Goal: Task Accomplishment & Management: Manage account settings

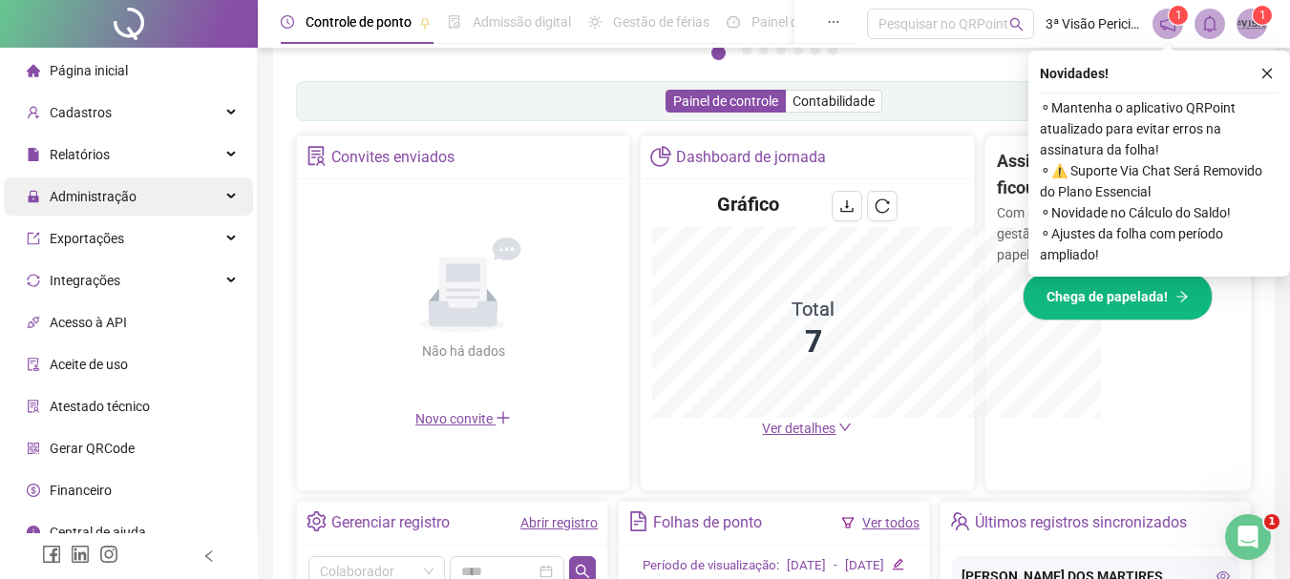
scroll to position [568, 0]
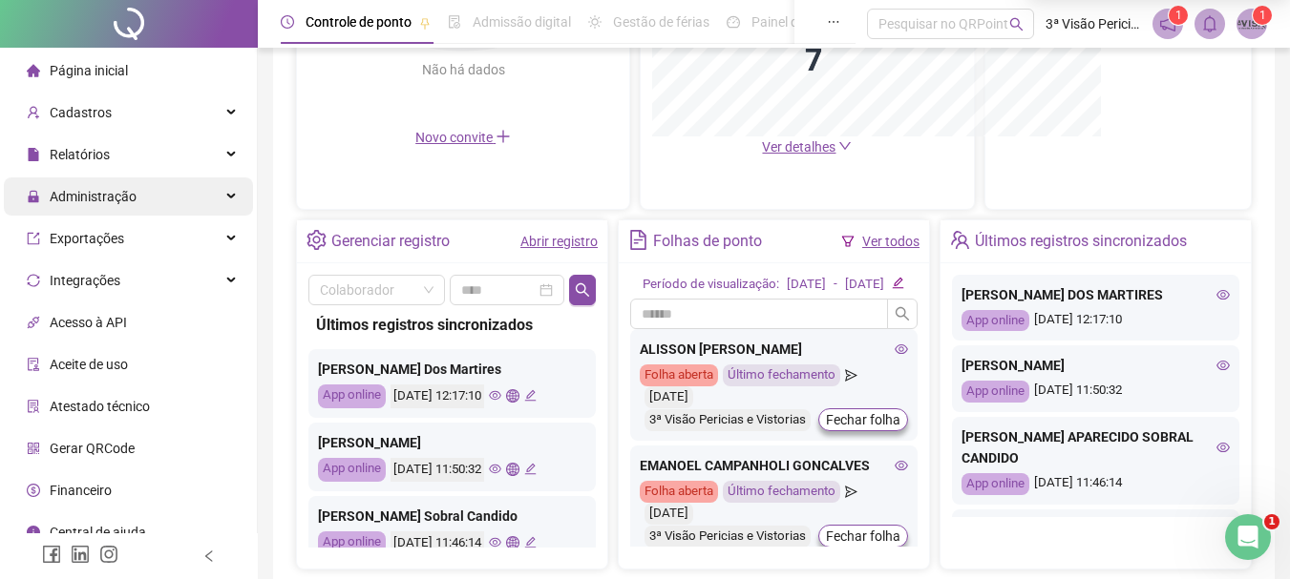
click at [103, 199] on span "Administração" at bounding box center [93, 196] width 87 height 15
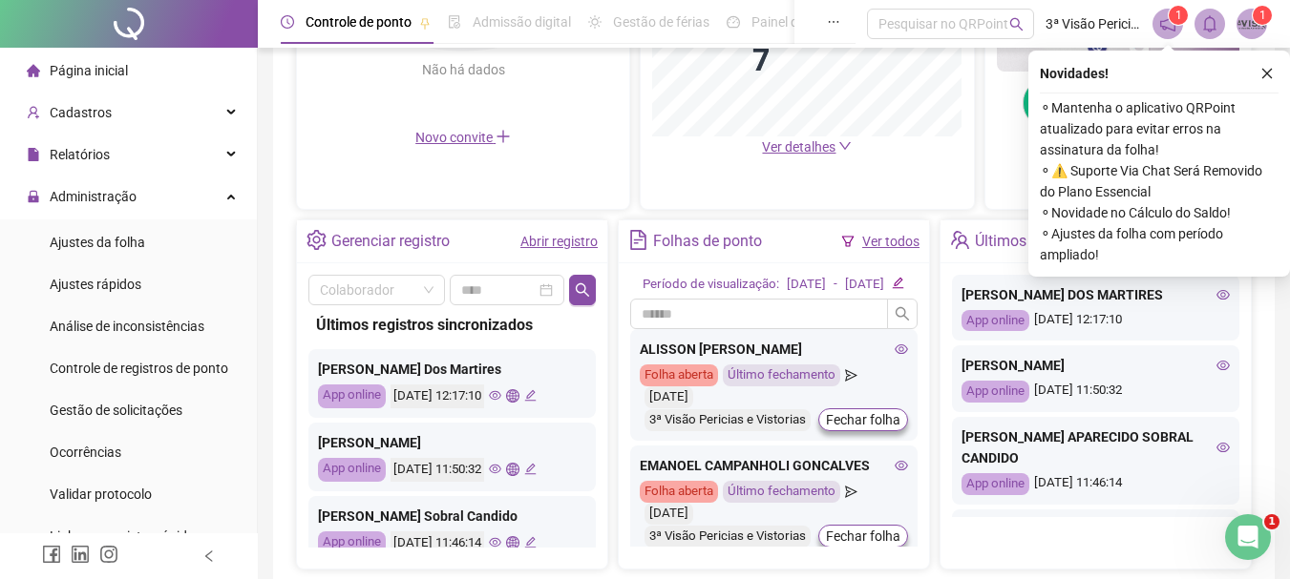
drag, startPoint x: 119, startPoint y: 244, endPoint x: 486, endPoint y: 397, distance: 397.1
click at [117, 244] on span "Ajustes da folha" at bounding box center [97, 242] width 95 height 15
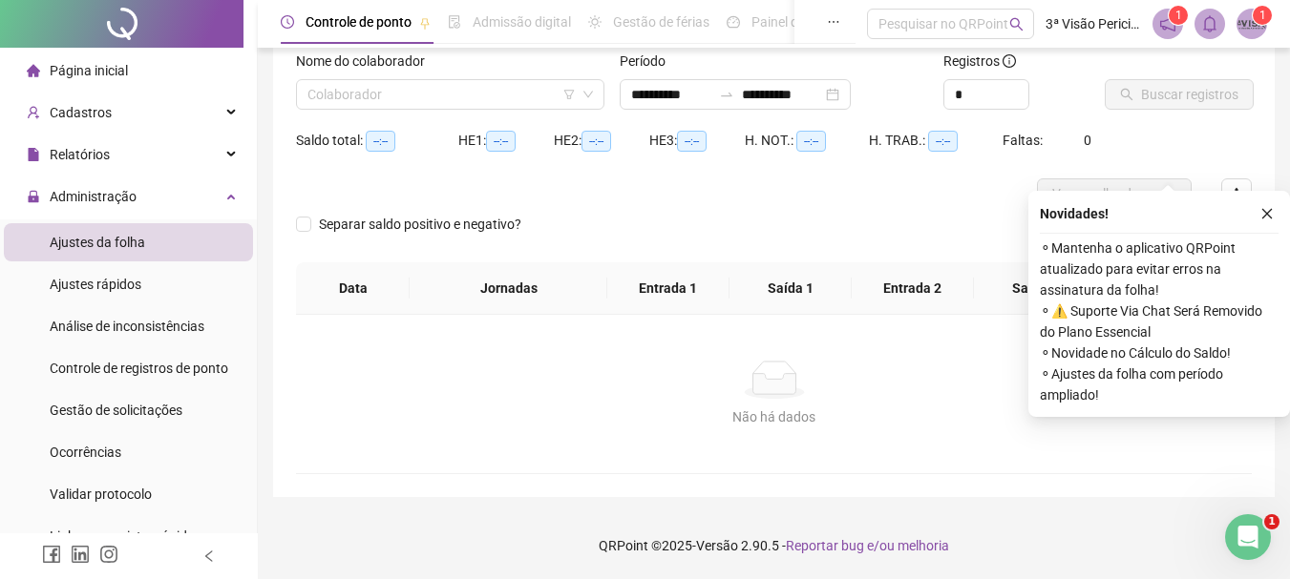
scroll to position [125, 0]
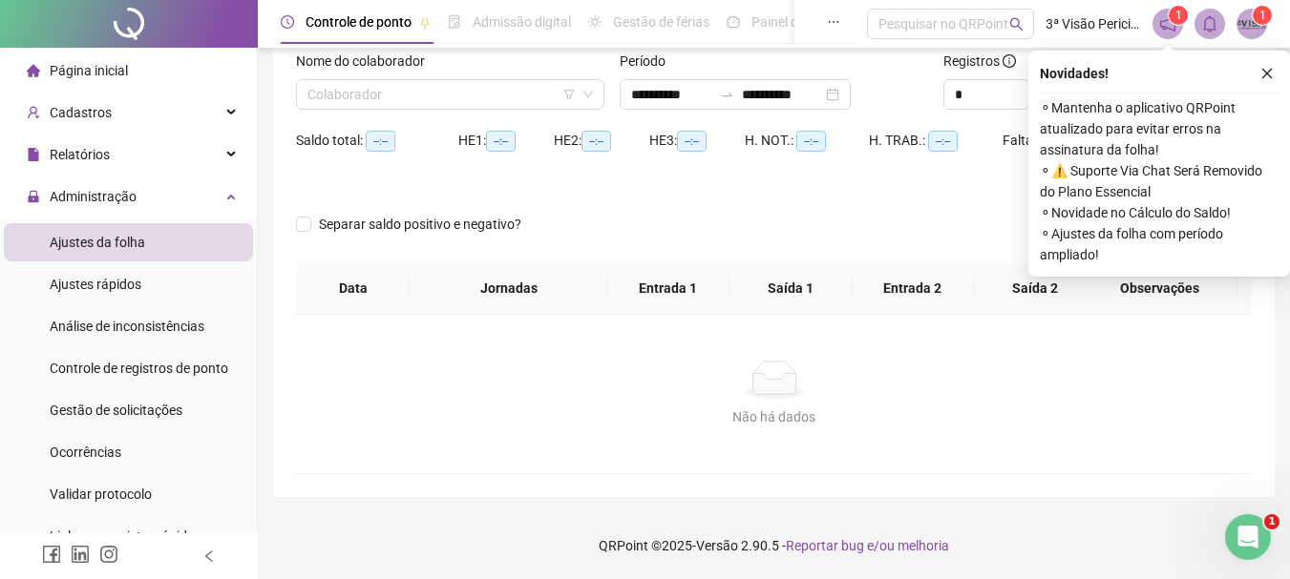
type input "**********"
click at [1269, 75] on icon "close" at bounding box center [1267, 74] width 10 height 10
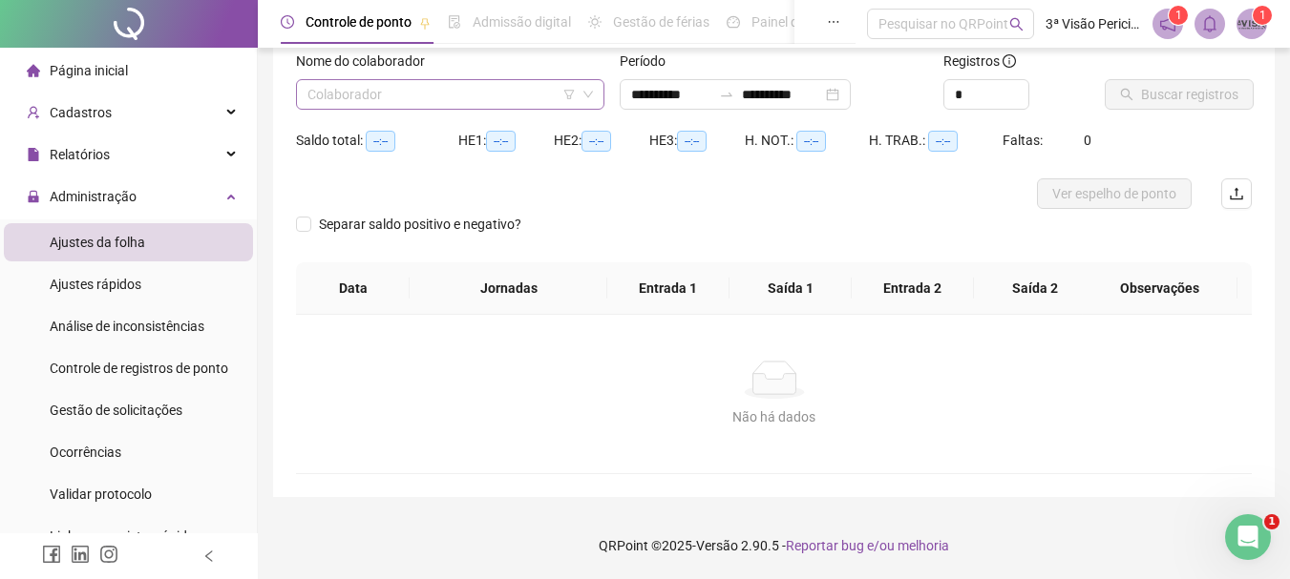
click at [397, 91] on input "search" at bounding box center [441, 94] width 268 height 29
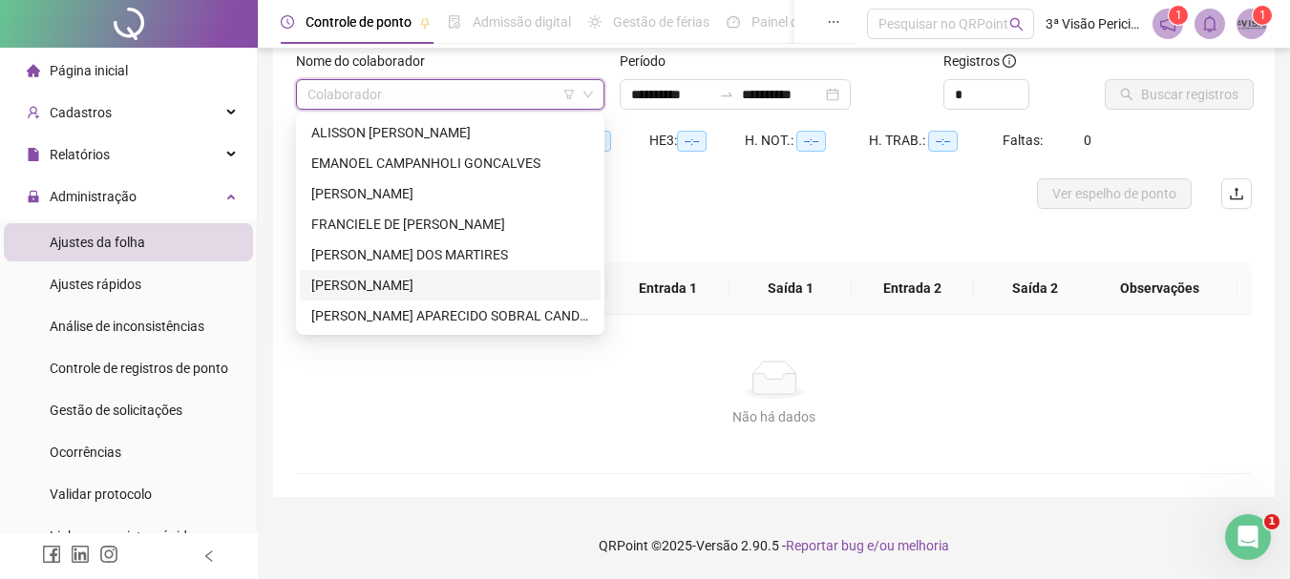
click at [414, 295] on div "[PERSON_NAME]" at bounding box center [450, 285] width 278 height 21
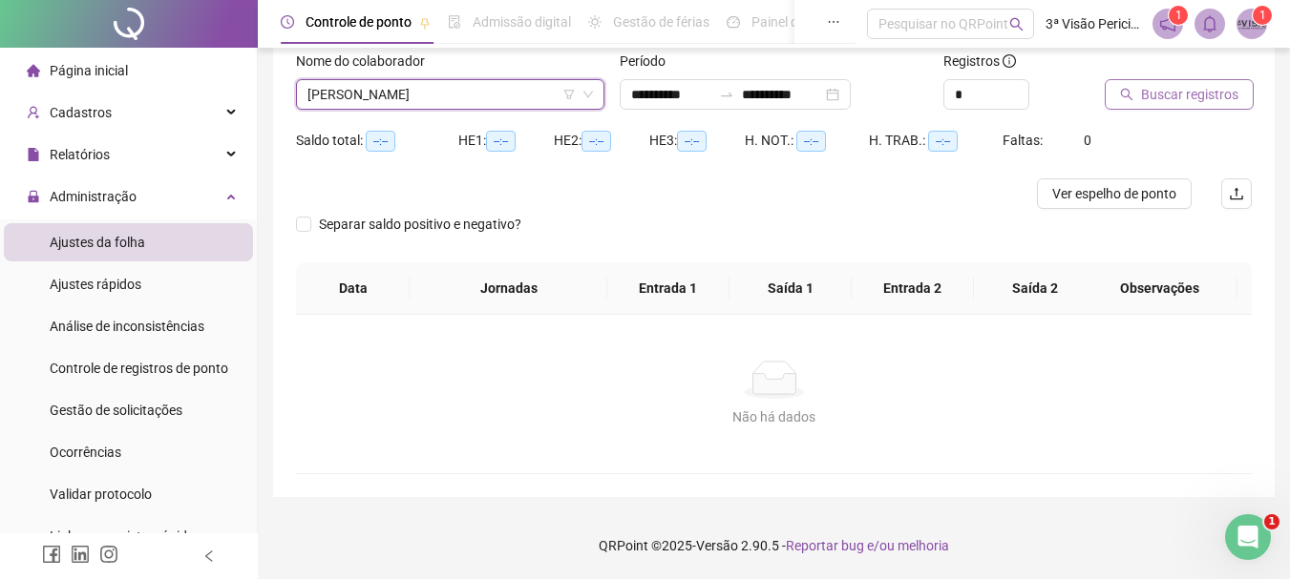
click at [1157, 91] on span "Buscar registros" at bounding box center [1189, 94] width 97 height 21
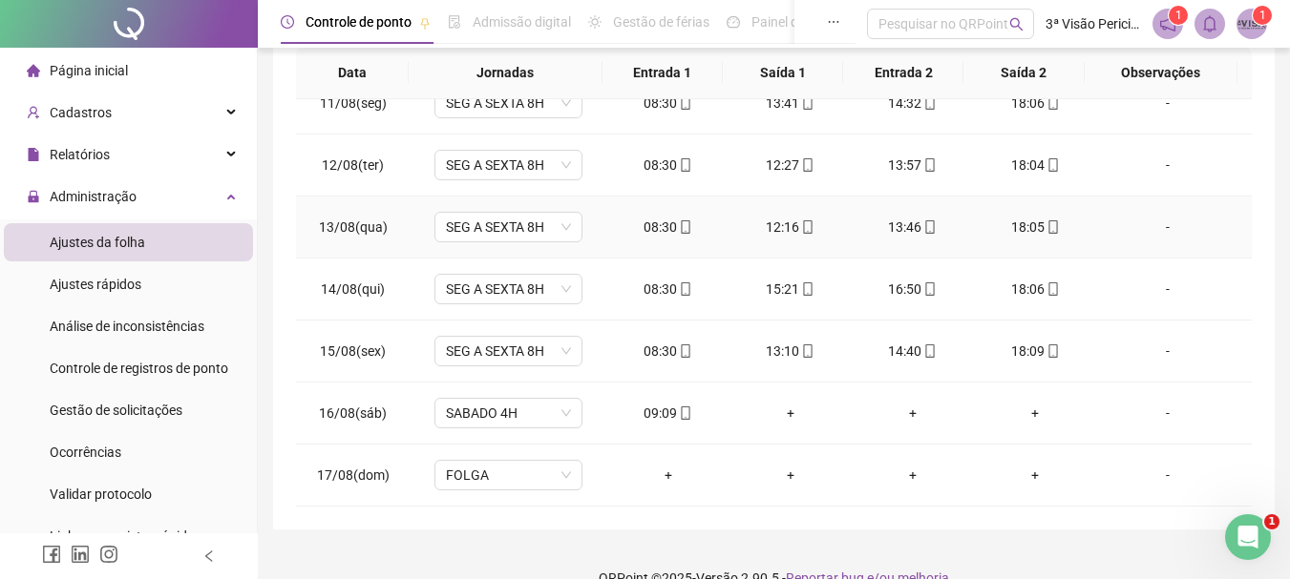
scroll to position [373, 0]
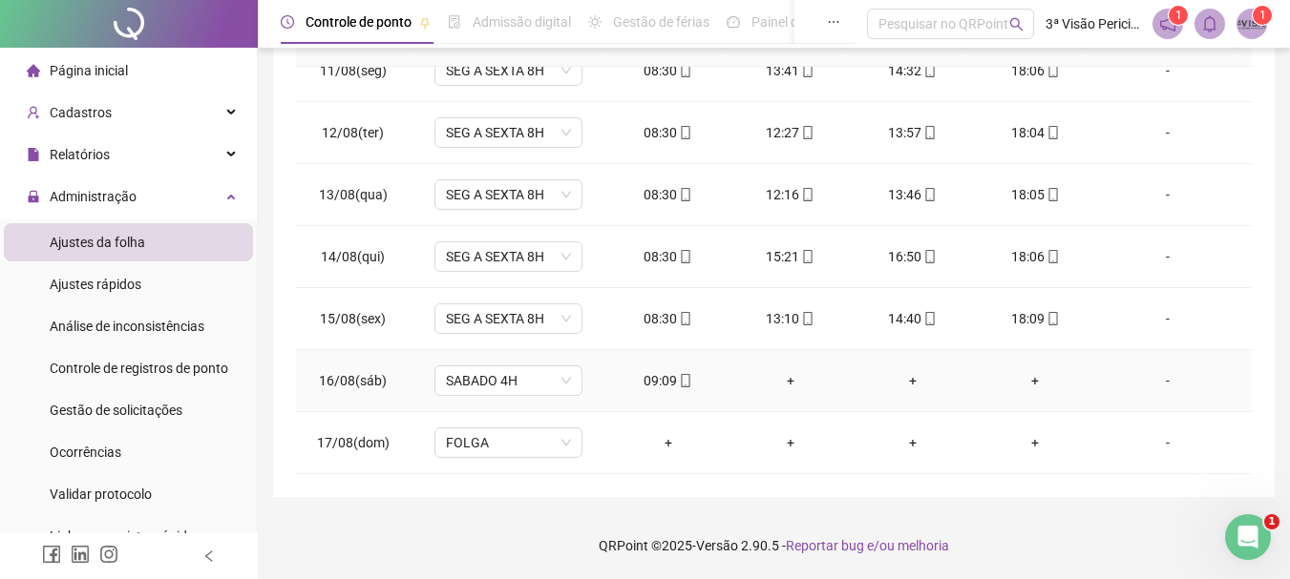
click at [787, 378] on div "+" at bounding box center [791, 380] width 92 height 21
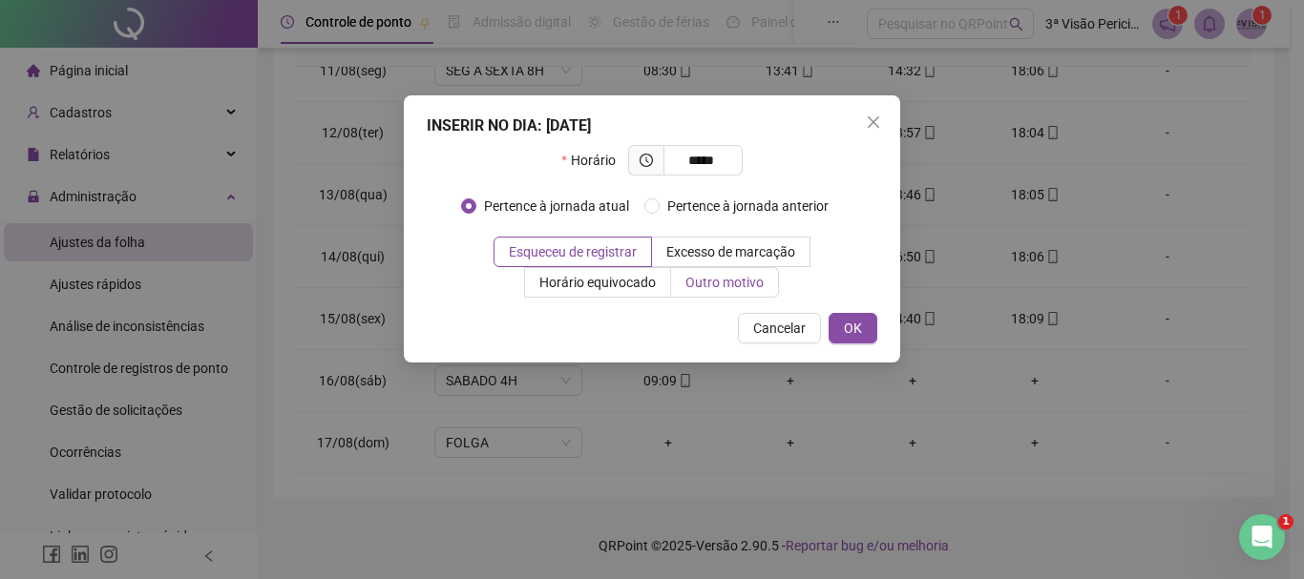
type input "*****"
click at [716, 278] on span "Outro motivo" at bounding box center [724, 282] width 78 height 15
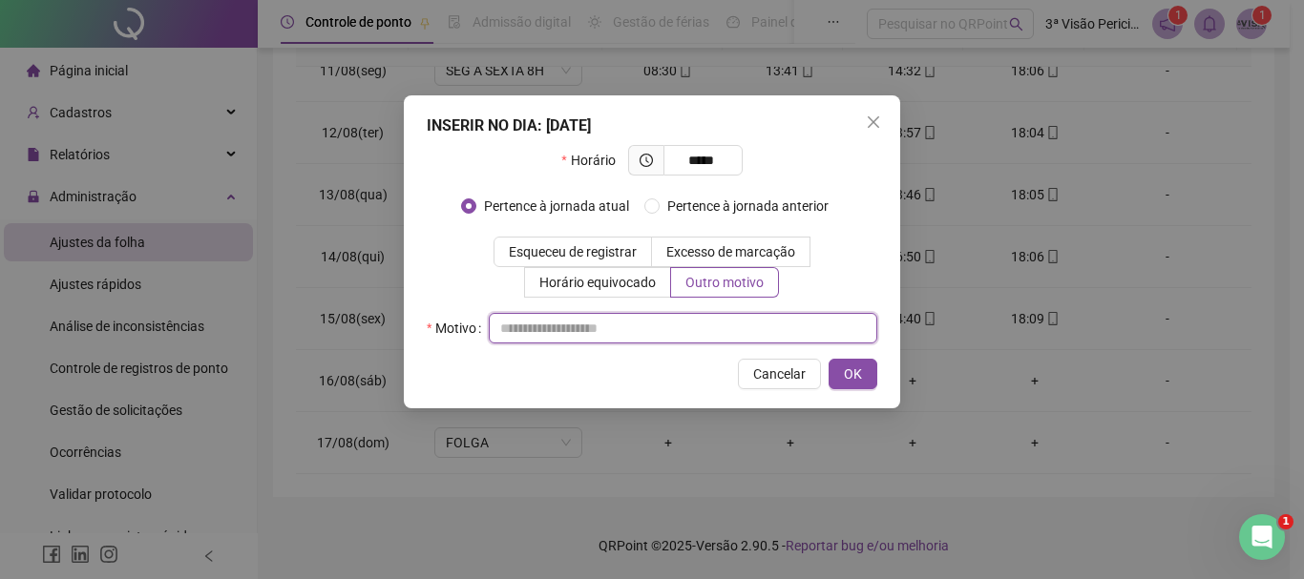
click at [537, 339] on input "text" at bounding box center [683, 328] width 388 height 31
type input "*"
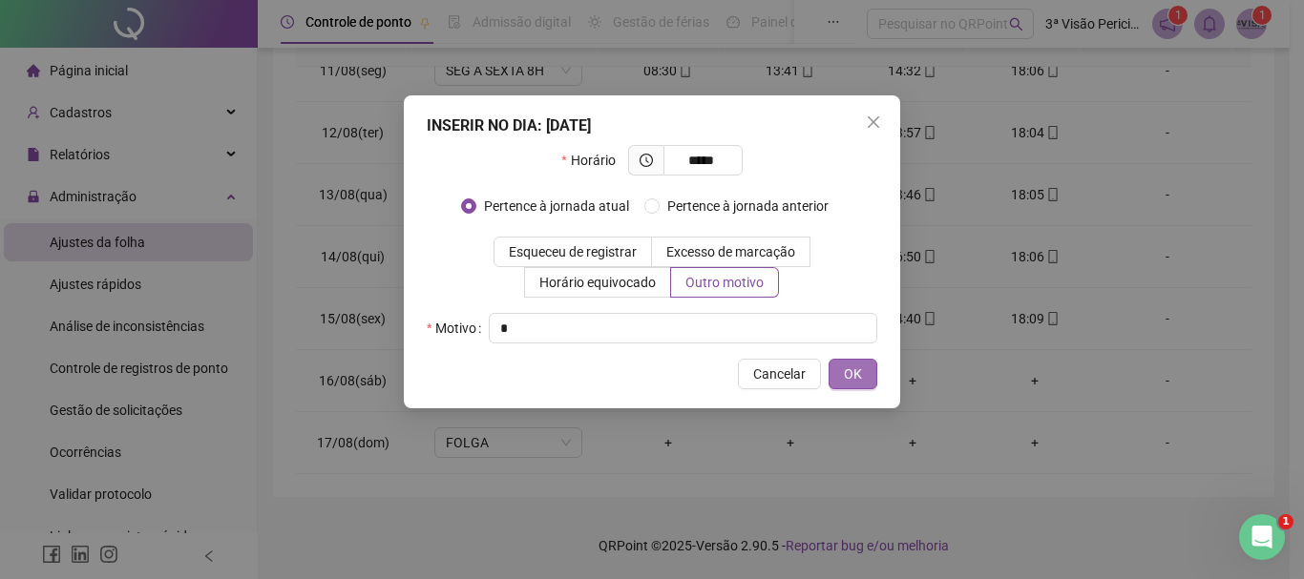
click at [847, 378] on span "OK" at bounding box center [853, 374] width 18 height 21
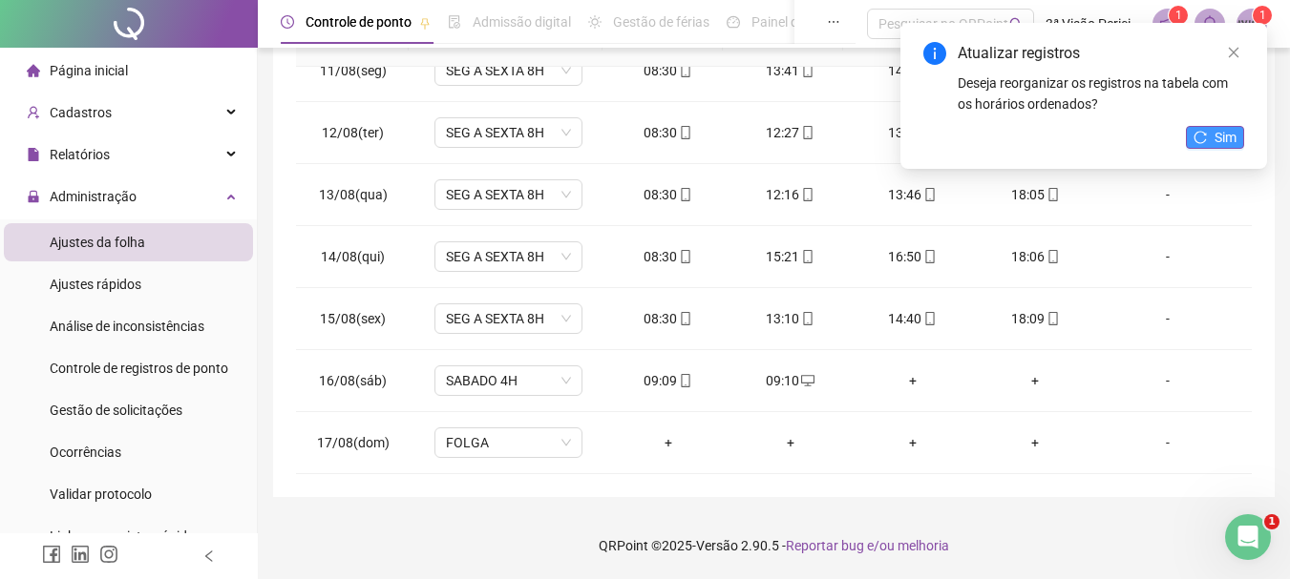
click at [1218, 136] on span "Sim" at bounding box center [1225, 137] width 22 height 21
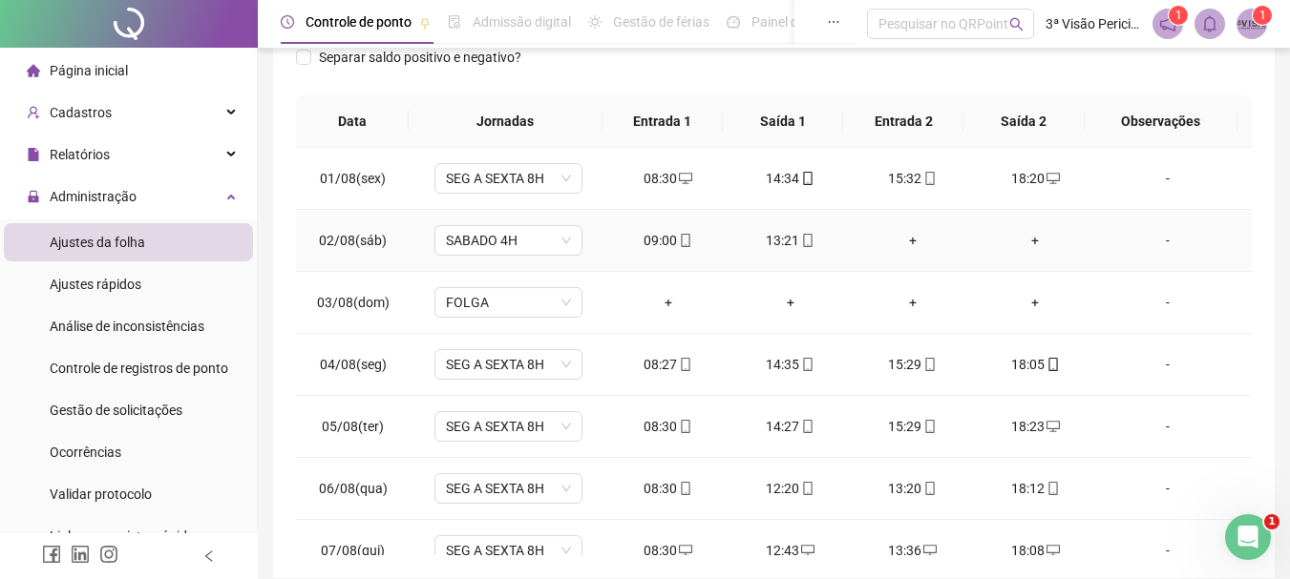
scroll to position [182, 0]
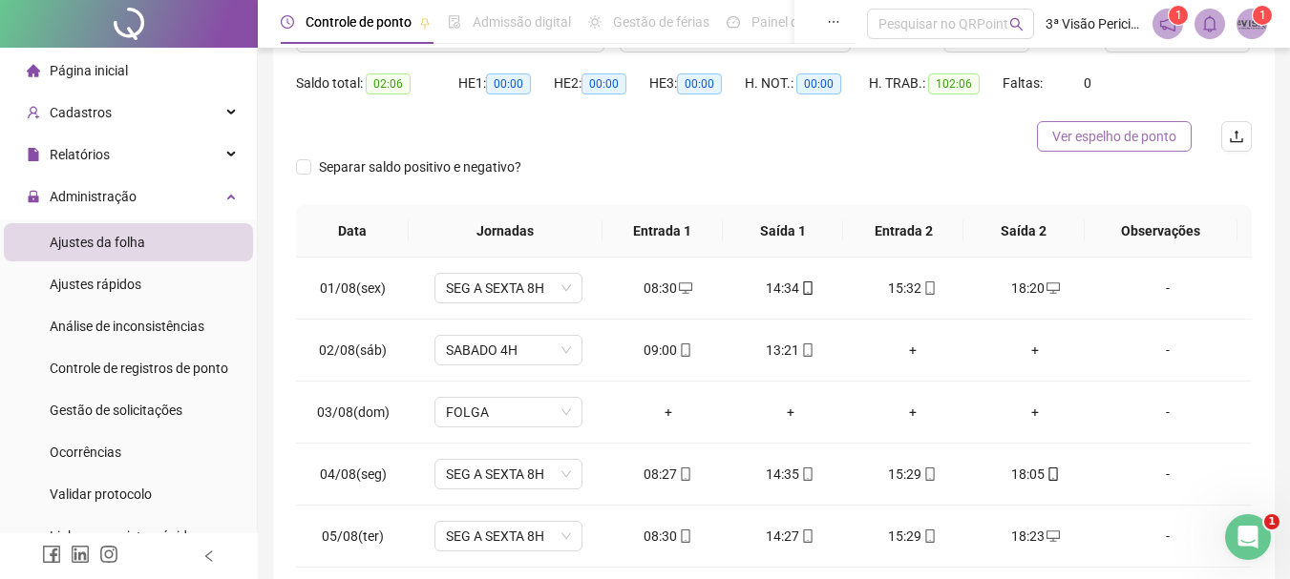
click at [1166, 138] on span "Ver espelho de ponto" at bounding box center [1114, 136] width 124 height 21
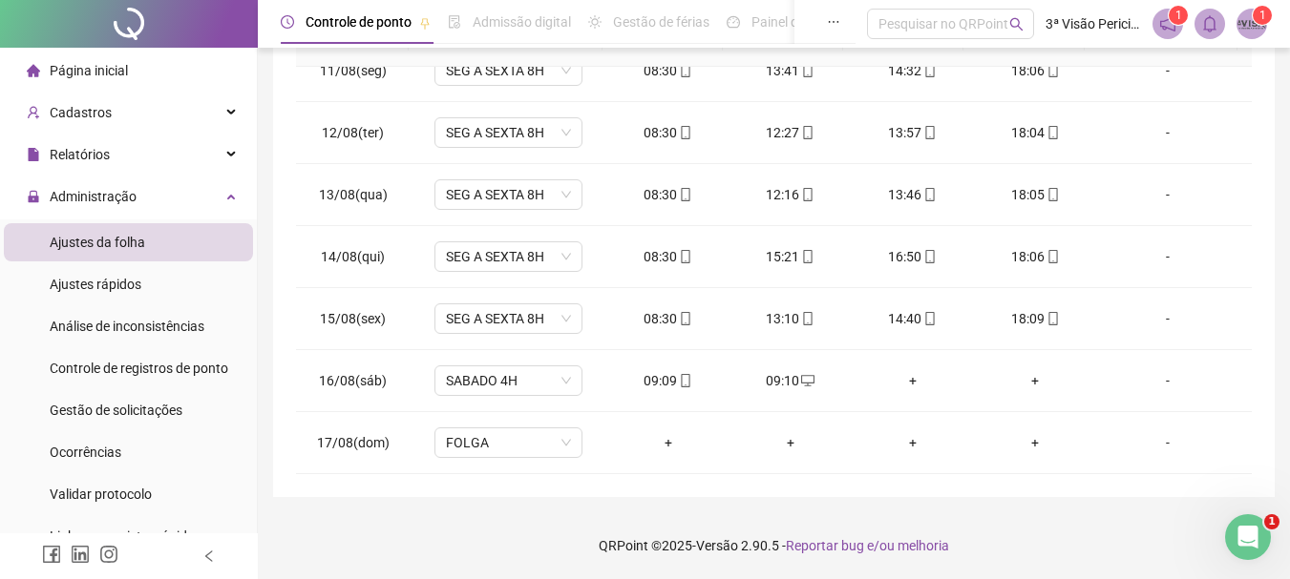
scroll to position [373, 0]
click at [801, 383] on icon "desktop" at bounding box center [807, 380] width 13 height 11
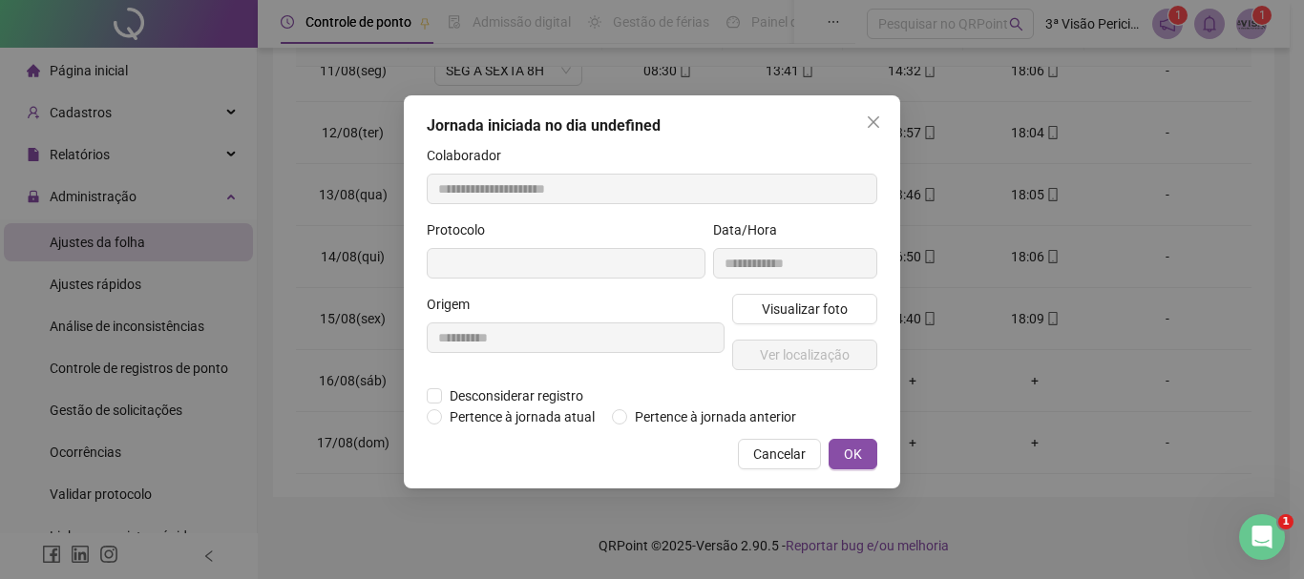
type input "**********"
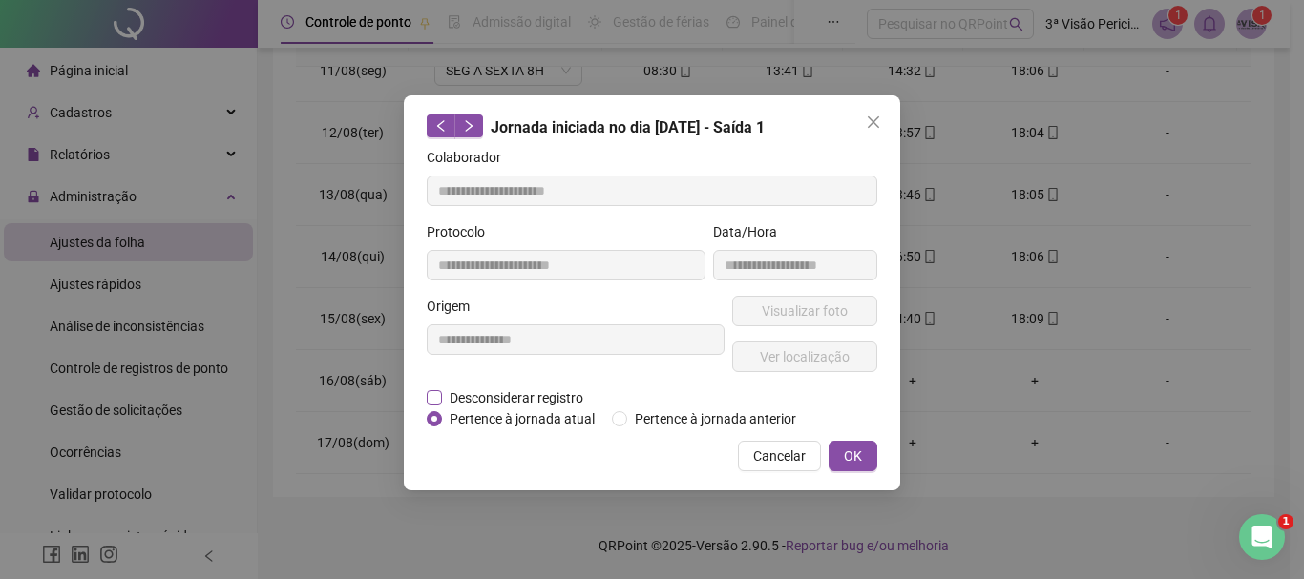
click at [433, 388] on label "Desconsiderar registro" at bounding box center [516, 398] width 178 height 21
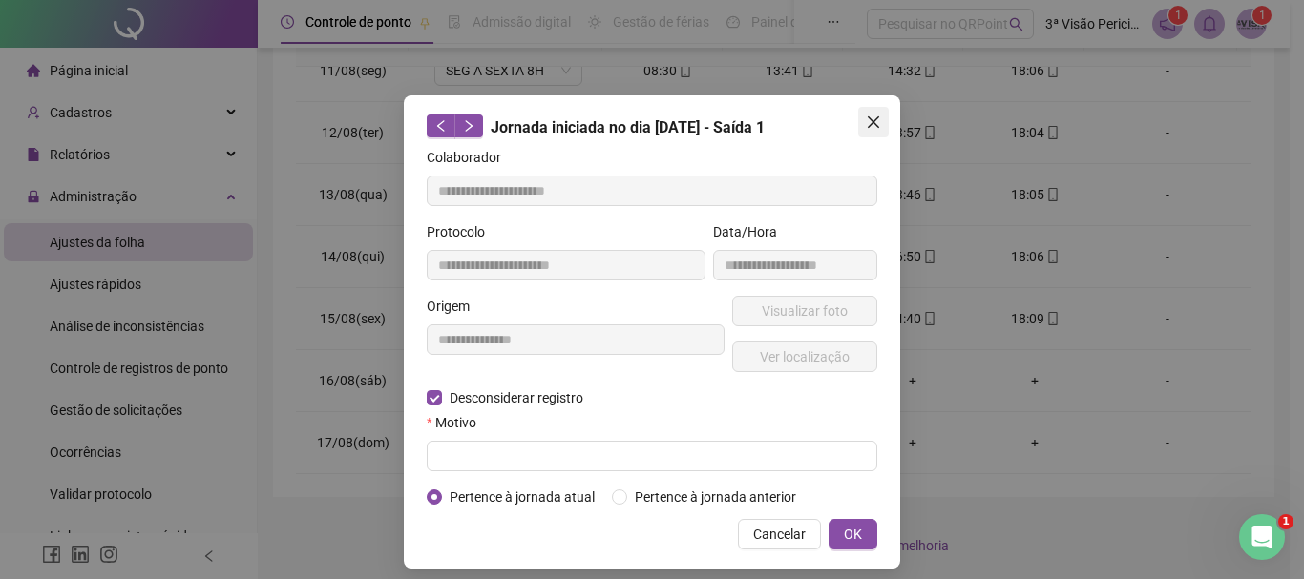
click at [869, 121] on icon "close" at bounding box center [873, 122] width 15 height 15
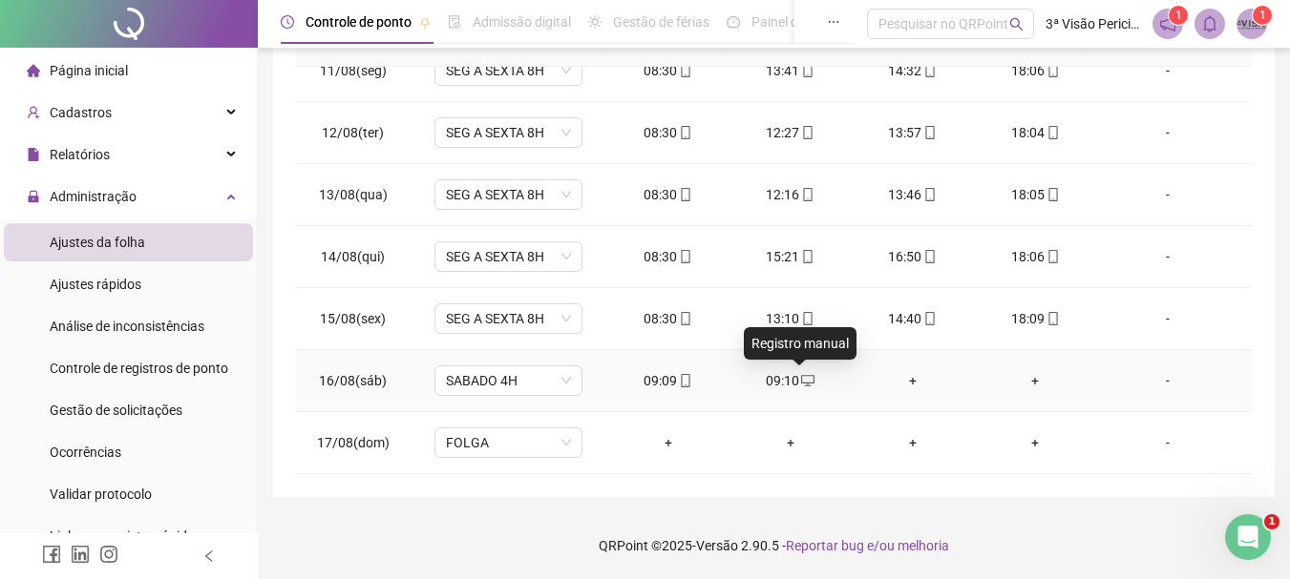
click at [801, 379] on icon "desktop" at bounding box center [807, 380] width 13 height 13
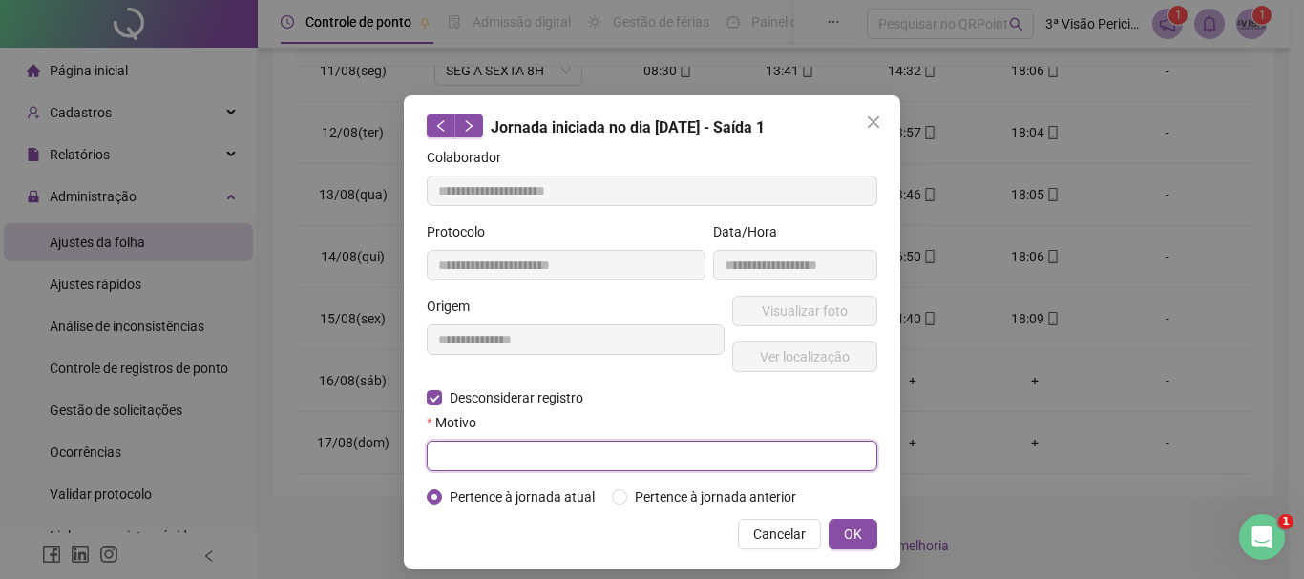
click at [489, 448] on input "text" at bounding box center [652, 456] width 451 height 31
type input "*"
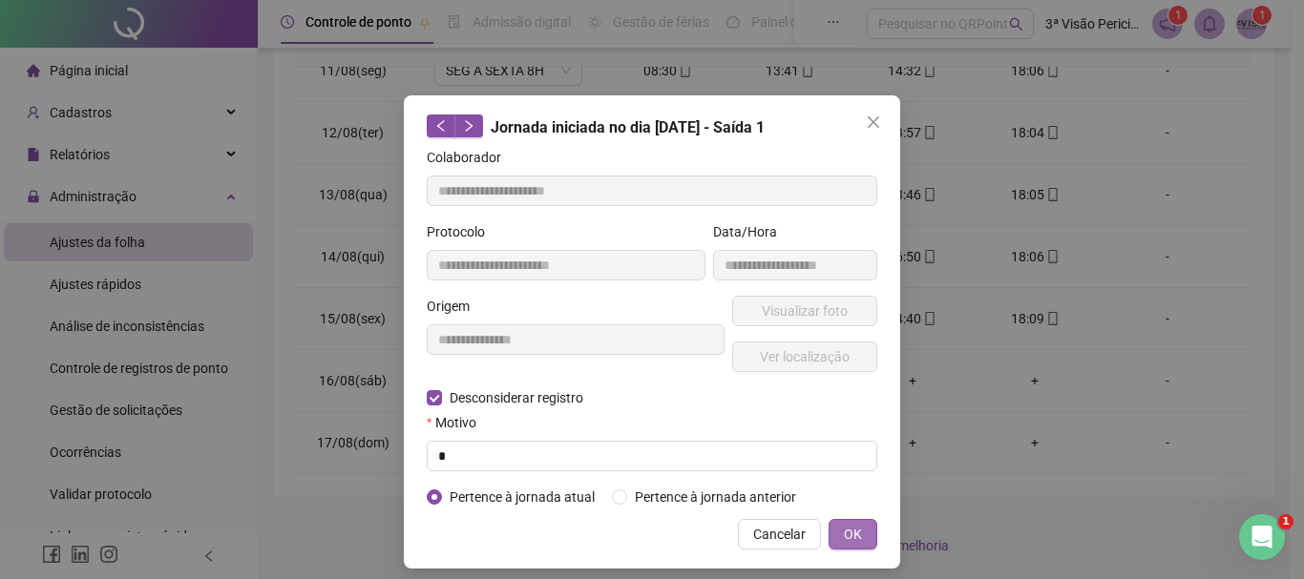
click at [844, 531] on span "OK" at bounding box center [853, 534] width 18 height 21
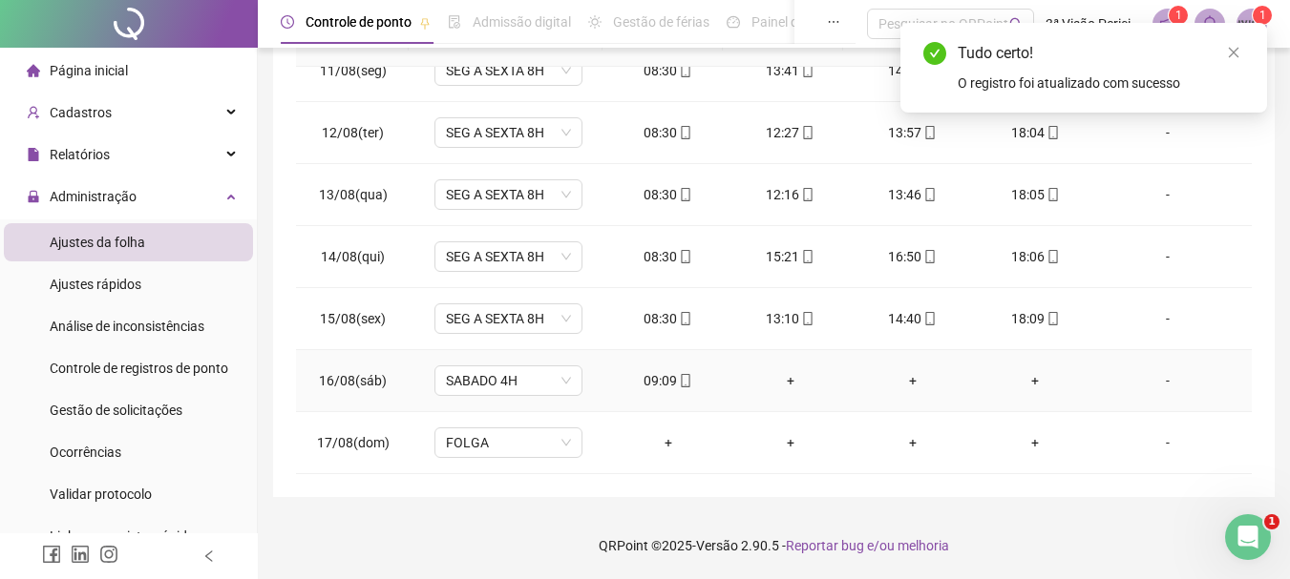
click at [783, 380] on div "+" at bounding box center [791, 380] width 92 height 21
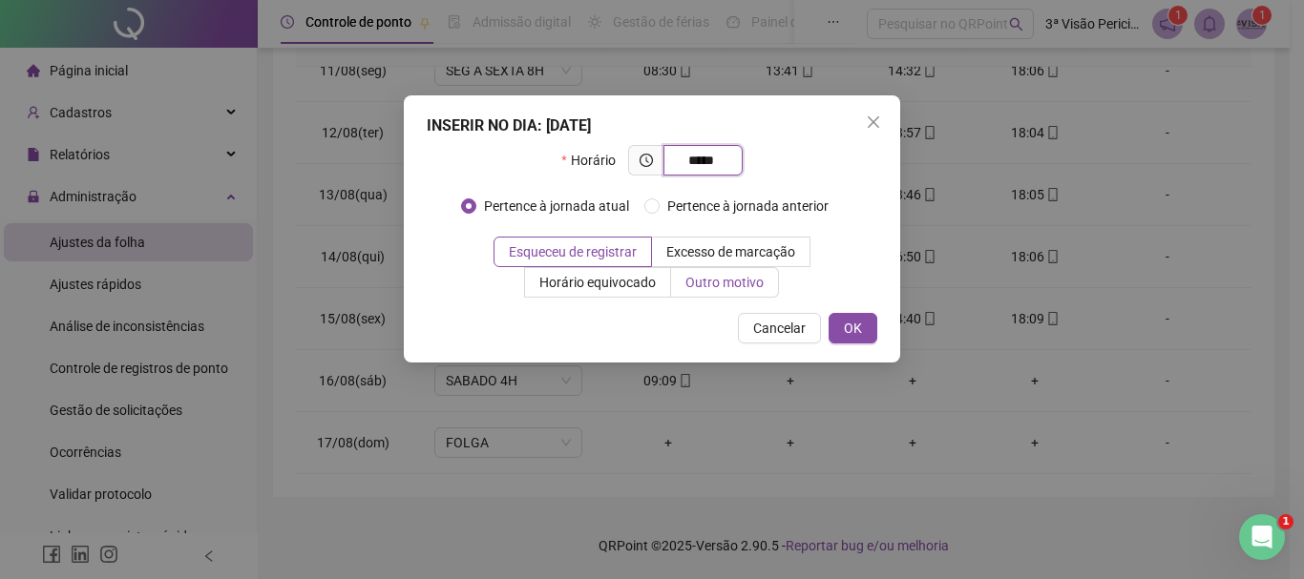
type input "*****"
click at [738, 277] on span "Outro motivo" at bounding box center [724, 282] width 78 height 15
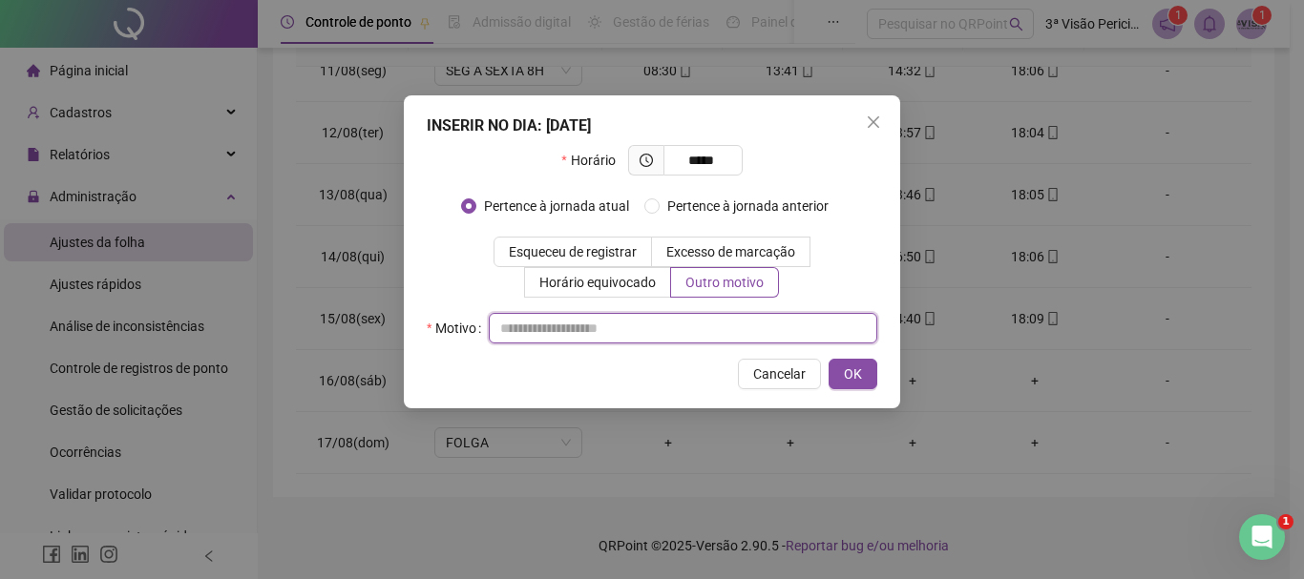
click at [536, 340] on input "text" at bounding box center [683, 328] width 388 height 31
type input "*"
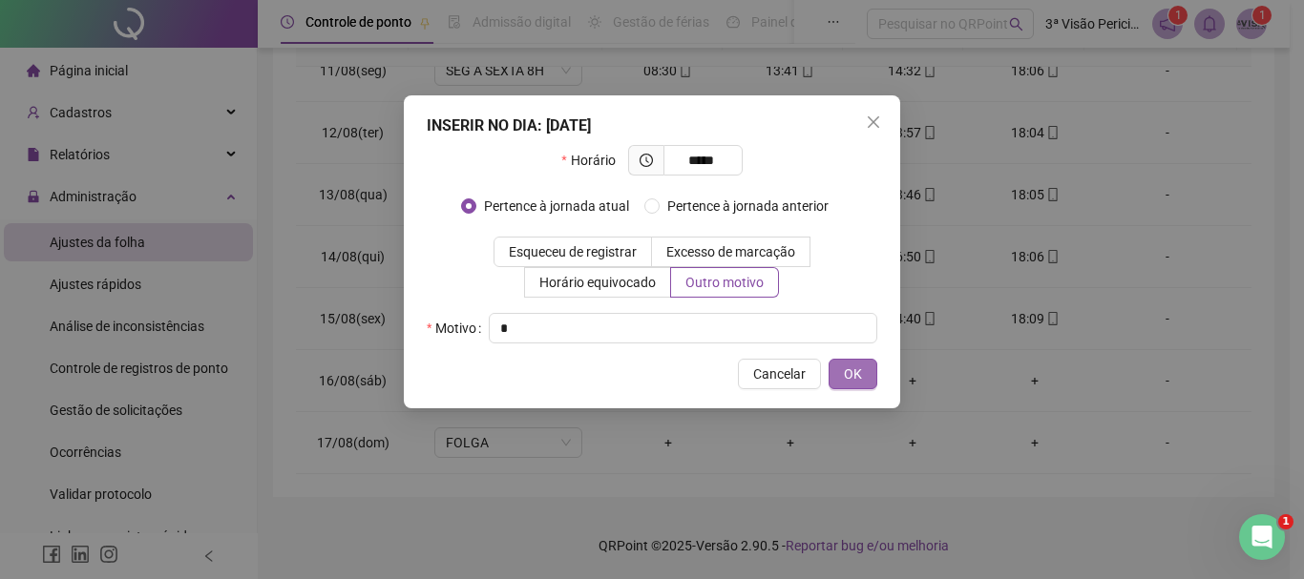
click at [840, 369] on button "OK" at bounding box center [853, 374] width 49 height 31
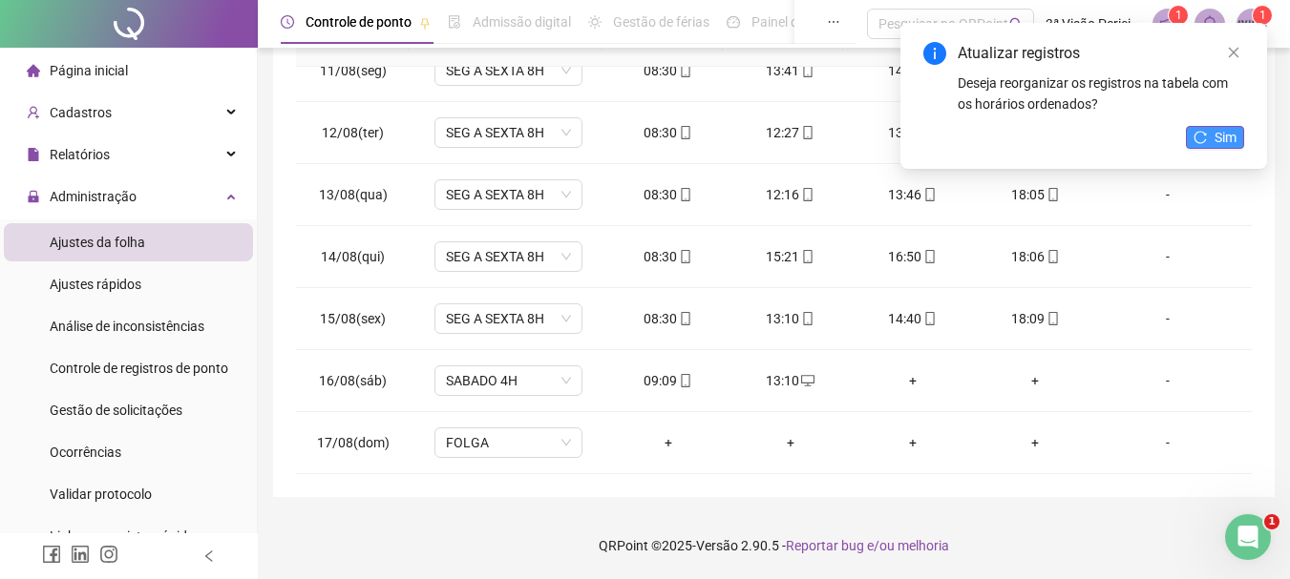
click at [1207, 131] on button "Sim" at bounding box center [1215, 137] width 58 height 23
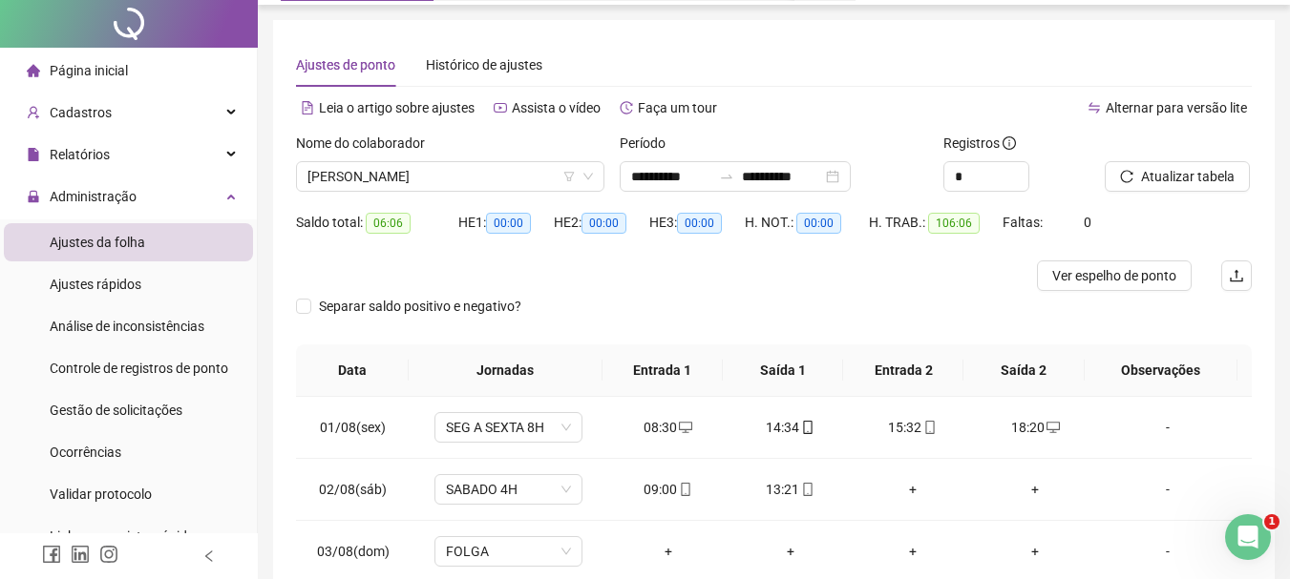
scroll to position [0, 0]
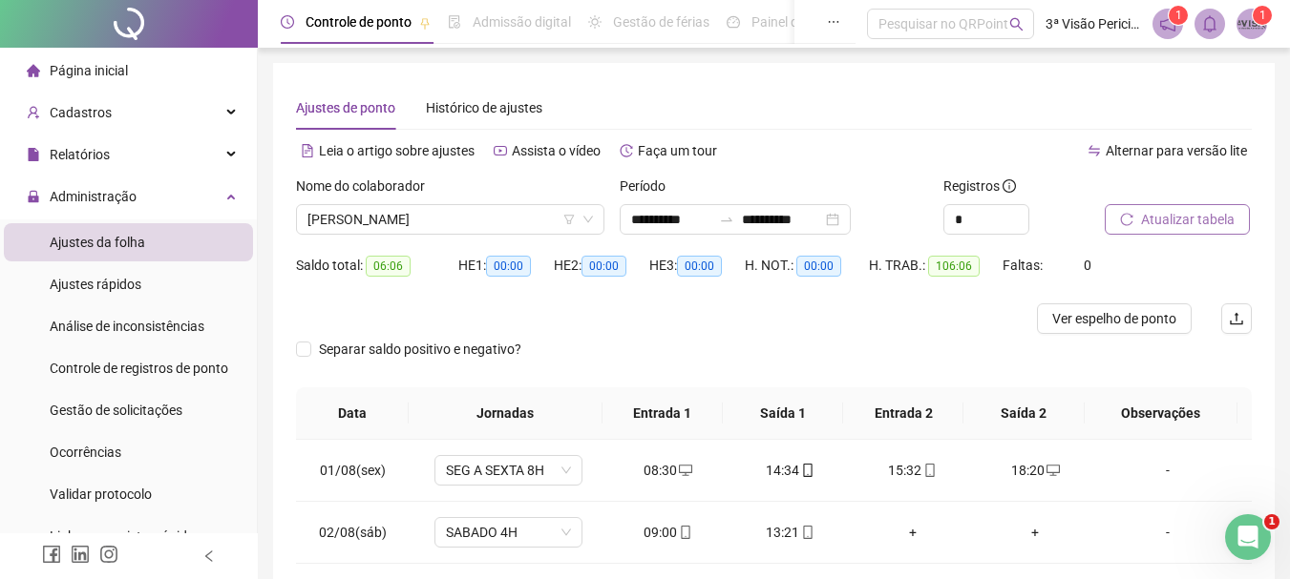
click at [1191, 213] on span "Atualizar tabela" at bounding box center [1188, 219] width 94 height 21
click at [1139, 328] on span "Ver espelho de ponto" at bounding box center [1114, 318] width 124 height 21
click at [537, 219] on span "[PERSON_NAME]" at bounding box center [449, 219] width 285 height 29
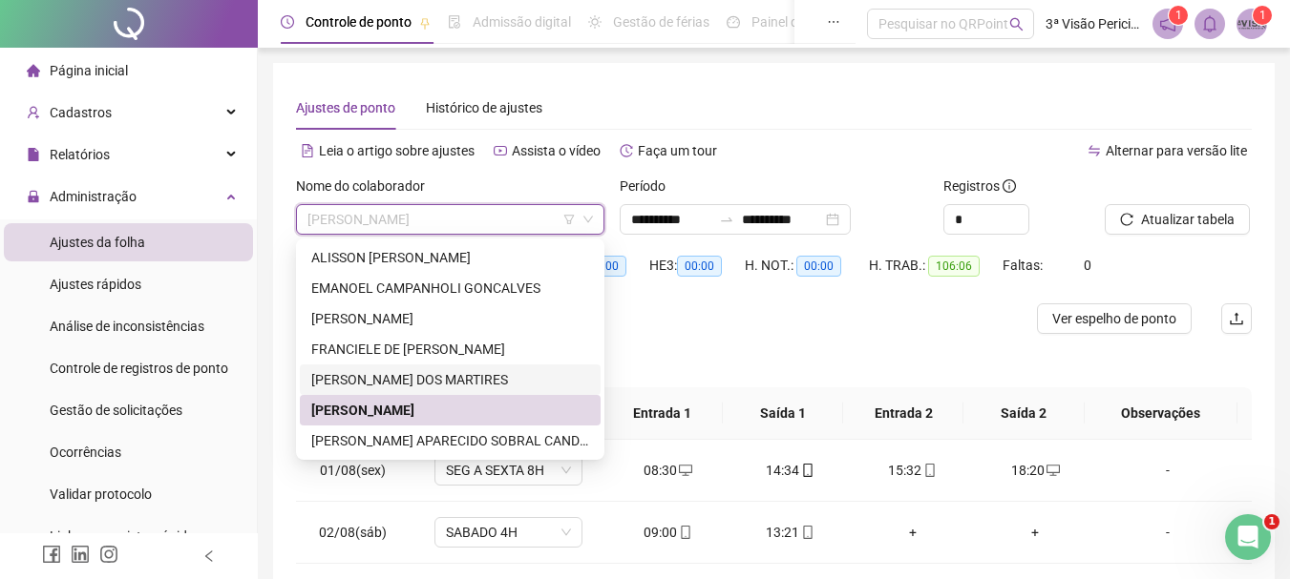
click at [419, 366] on div "[PERSON_NAME] DOS MARTIRES" at bounding box center [450, 380] width 301 height 31
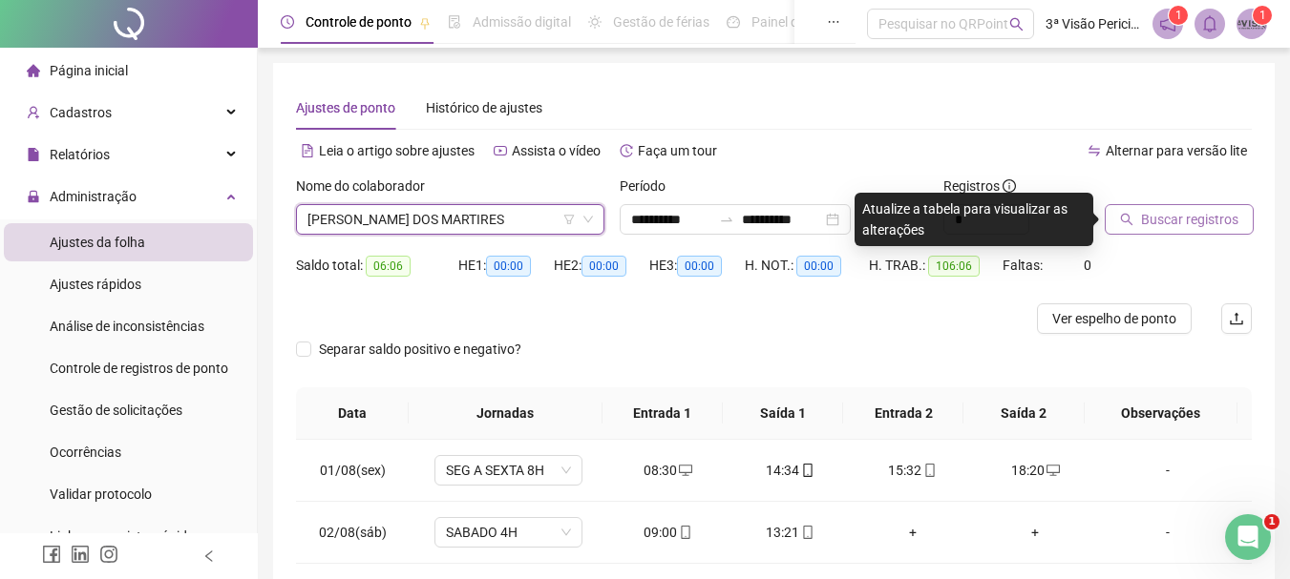
click at [1163, 217] on span "Buscar registros" at bounding box center [1189, 219] width 97 height 21
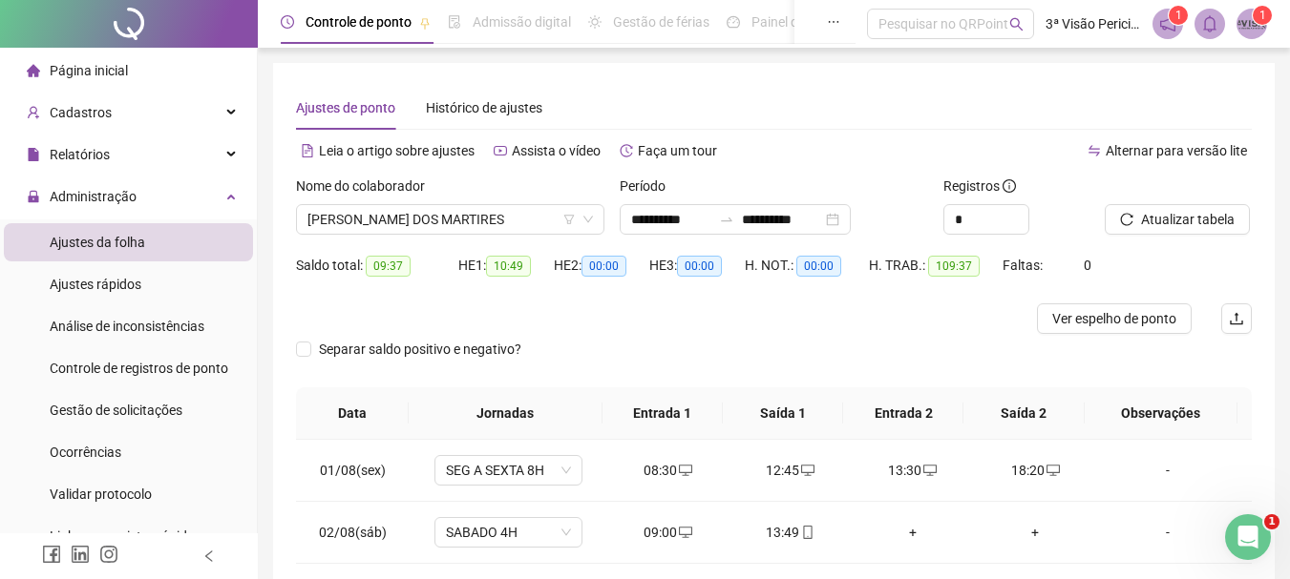
click at [1089, 323] on span "Ver espelho de ponto" at bounding box center [1114, 318] width 124 height 21
